Goal: Information Seeking & Learning: Learn about a topic

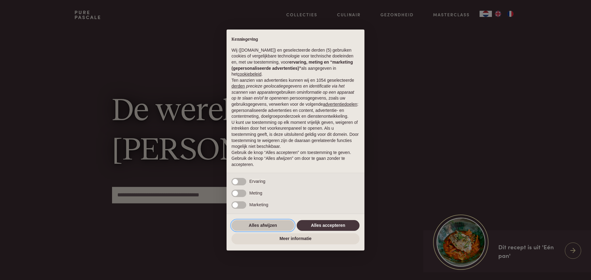
click at [274, 226] on button "Alles afwijzen" at bounding box center [262, 225] width 63 height 11
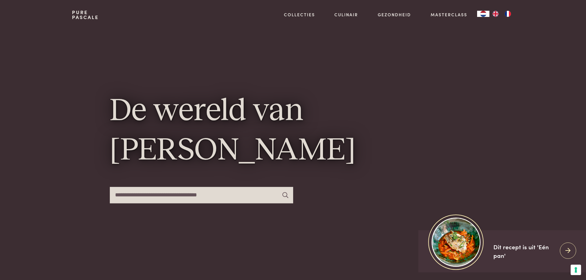
click at [212, 196] on input "text" at bounding box center [201, 195] width 183 height 16
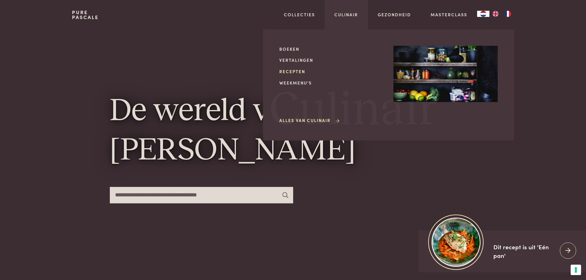
click at [299, 72] on link "Recepten" at bounding box center [331, 71] width 104 height 6
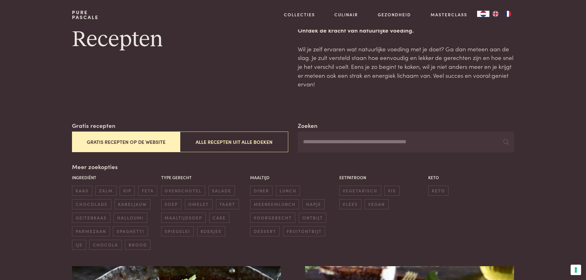
scroll to position [31, 0]
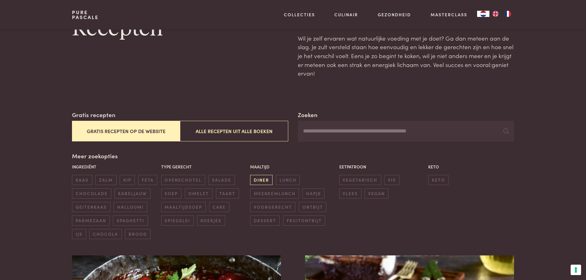
click at [268, 180] on span "diner" at bounding box center [261, 180] width 22 height 10
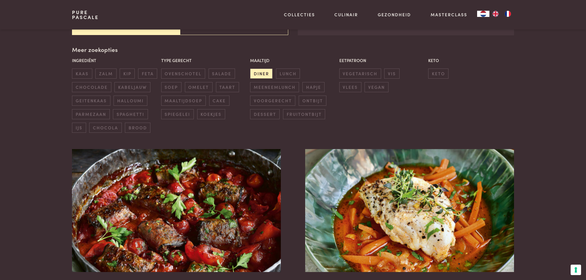
scroll to position [141, 0]
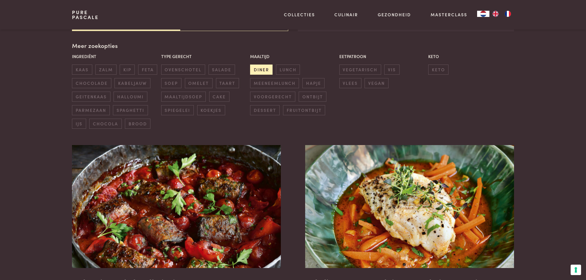
click at [264, 70] on span "diner" at bounding box center [261, 70] width 22 height 10
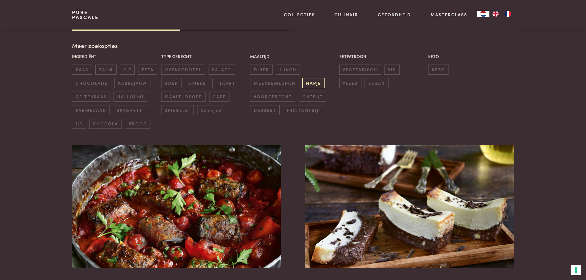
click at [307, 82] on span "hapje" at bounding box center [313, 83] width 22 height 10
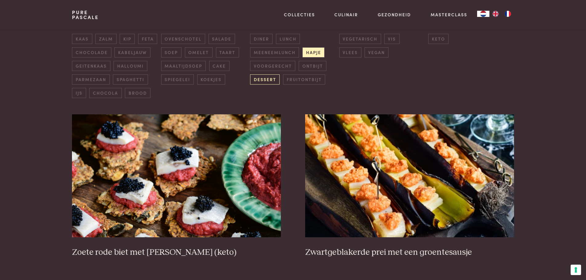
click at [268, 81] on span "dessert" at bounding box center [265, 79] width 30 height 10
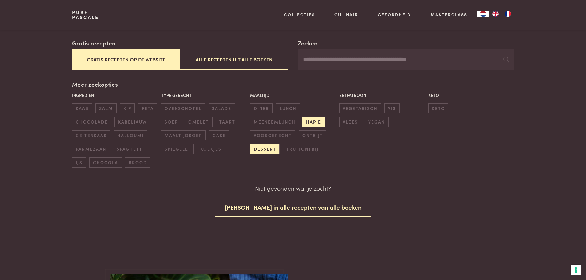
click at [313, 121] on span "hapje" at bounding box center [313, 122] width 22 height 10
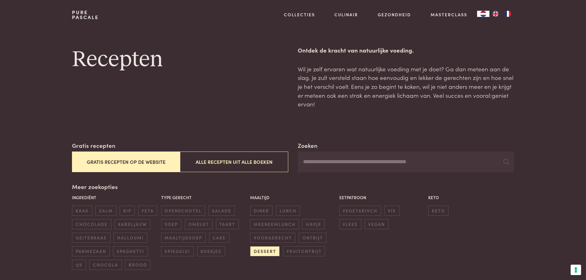
click at [149, 167] on button "Gratis recepten op de website" at bounding box center [126, 162] width 108 height 21
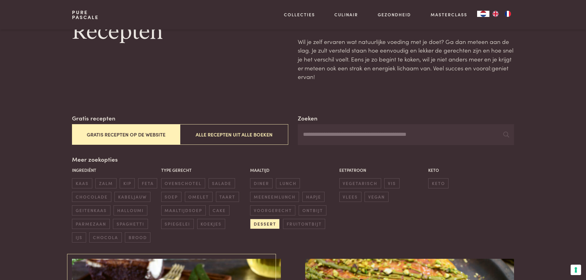
scroll to position [62, 0]
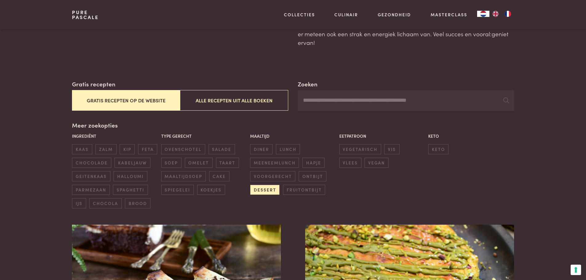
click at [385, 108] on input "Zoeken" at bounding box center [406, 100] width 216 height 21
type input "**********"
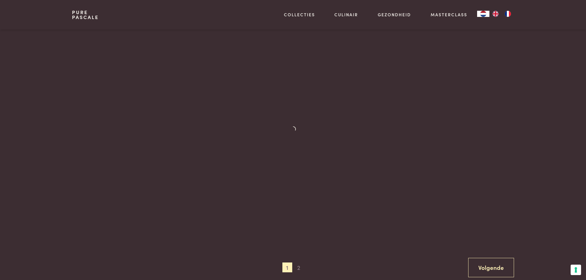
scroll to position [246, 0]
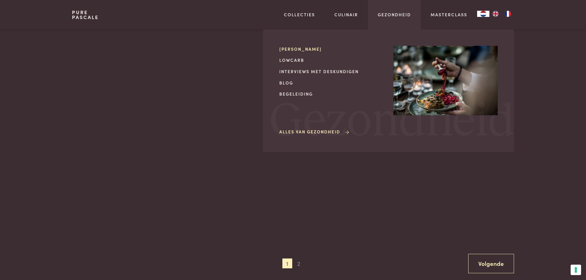
click at [305, 49] on link "[PERSON_NAME]" at bounding box center [331, 49] width 104 height 6
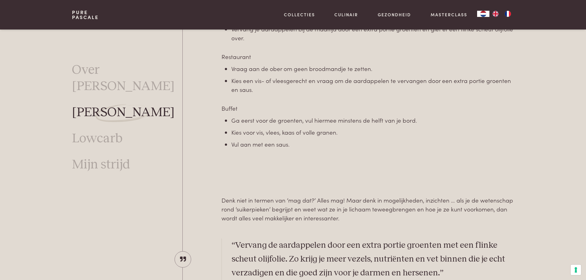
scroll to position [1860, 0]
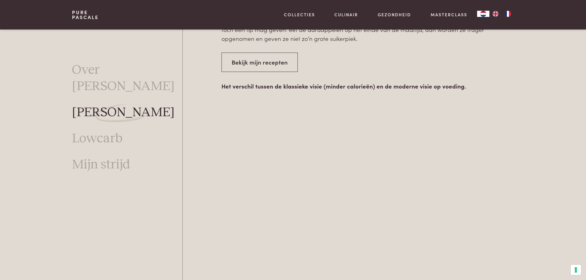
click at [116, 157] on link "Mijn strijd" at bounding box center [101, 165] width 58 height 16
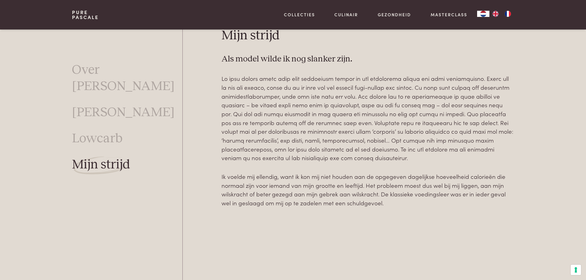
scroll to position [198, 0]
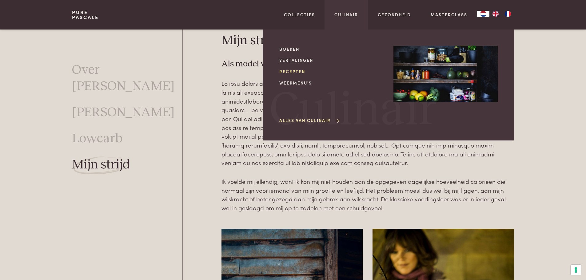
click at [286, 71] on link "Recepten" at bounding box center [331, 71] width 104 height 6
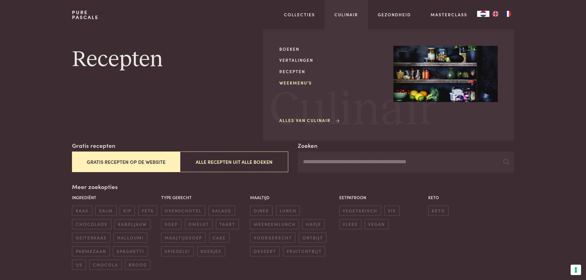
click at [291, 81] on link "Weekmenu's" at bounding box center [331, 83] width 104 height 6
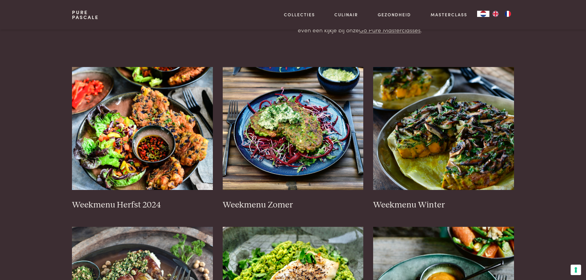
scroll to position [62, 0]
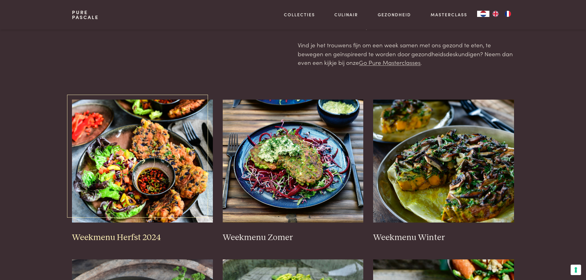
click at [170, 136] on img at bounding box center [142, 161] width 141 height 123
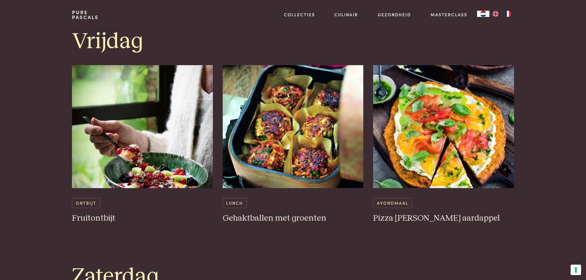
scroll to position [1323, 0]
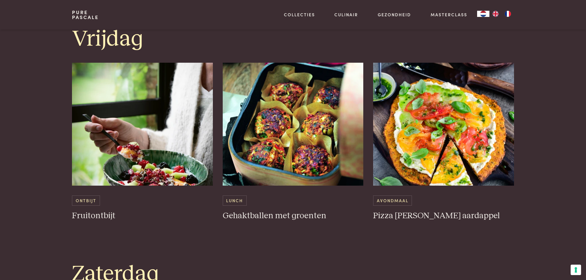
click at [85, 18] on link "Pure Pascale" at bounding box center [85, 15] width 27 height 10
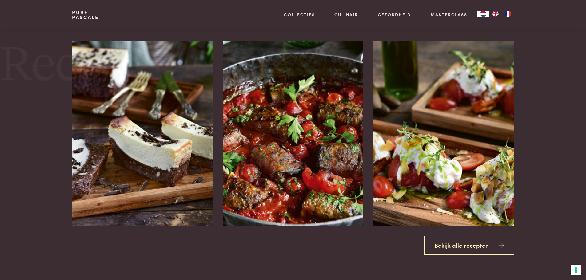
scroll to position [769, 0]
